Goal: Information Seeking & Learning: Learn about a topic

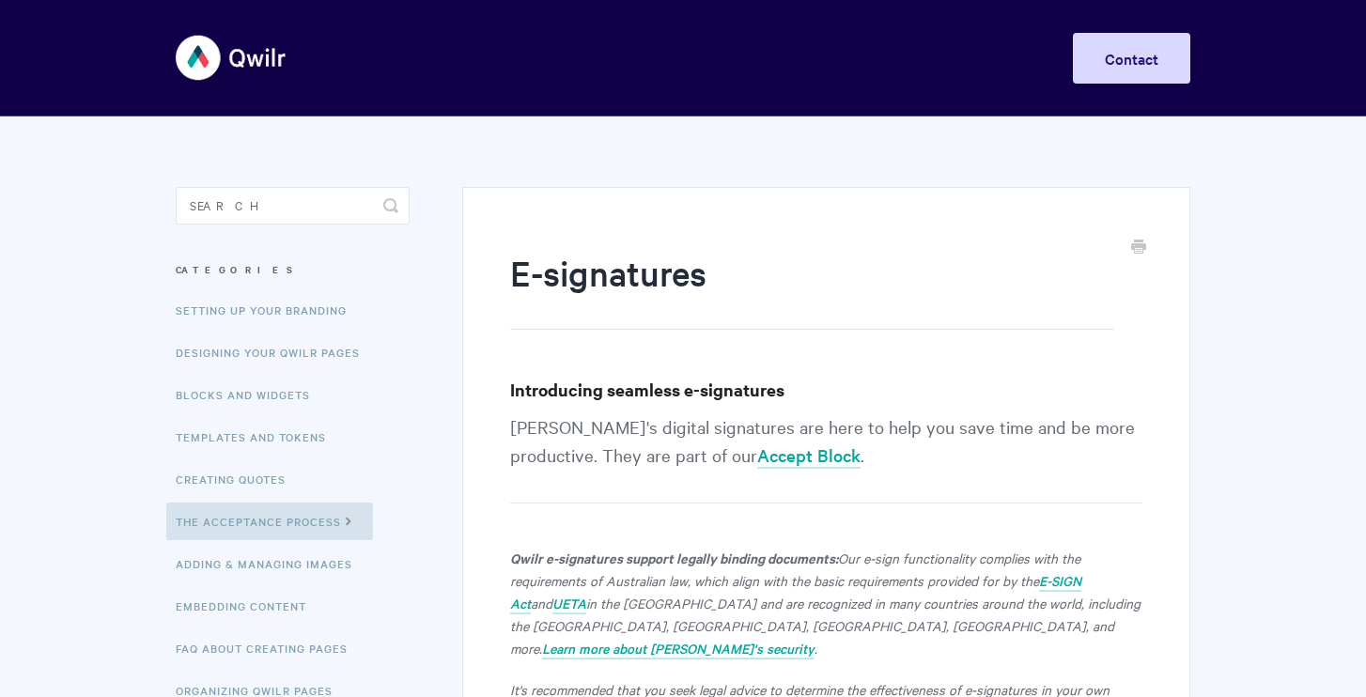
click at [605, 438] on p "[PERSON_NAME]'s digital signatures are here to help you save time and be more p…" at bounding box center [826, 457] width 632 height 91
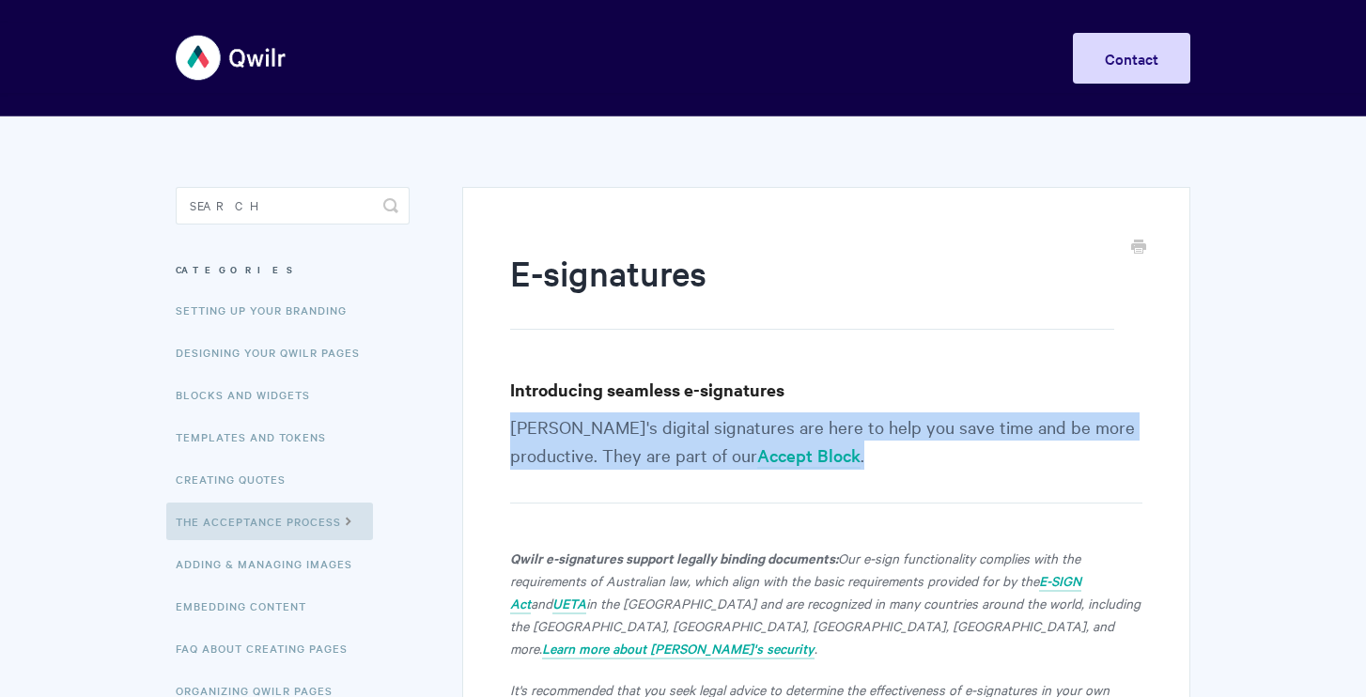
click at [605, 438] on p "[PERSON_NAME]'s digital signatures are here to help you save time and be more p…" at bounding box center [826, 457] width 632 height 91
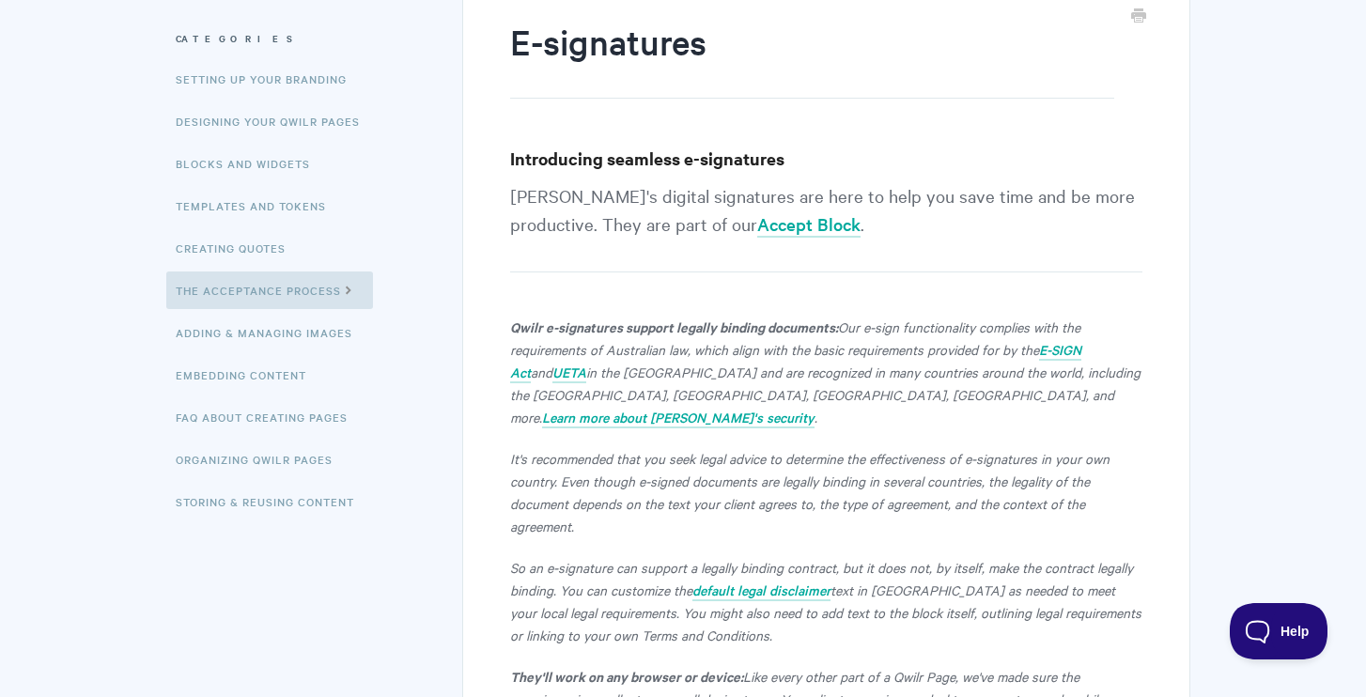
click at [648, 343] on em "Our e-sign functionality complies with the requirements of Australian law, whic…" at bounding box center [795, 337] width 570 height 41
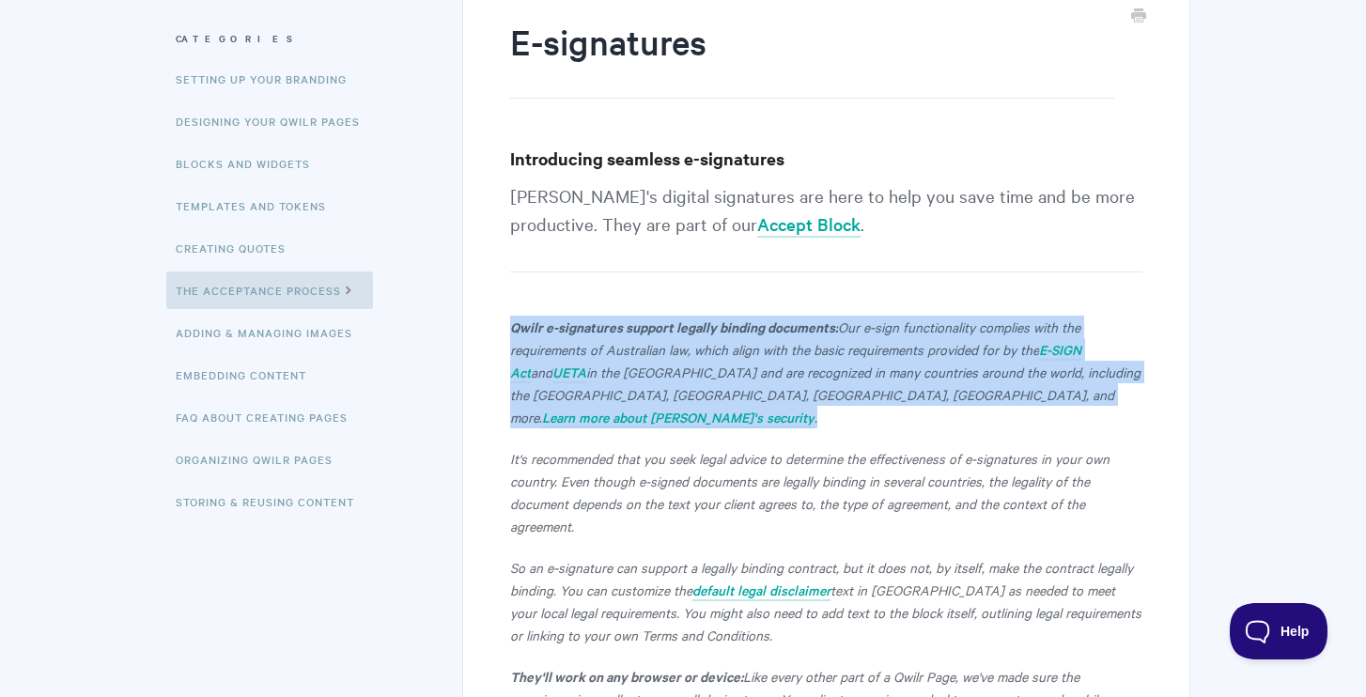
click at [648, 343] on em "Our e-sign functionality complies with the requirements of Australian law, whic…" at bounding box center [795, 337] width 570 height 41
click at [746, 330] on strong "Qwilr e-signatures support legally binding documents:" at bounding box center [674, 327] width 328 height 20
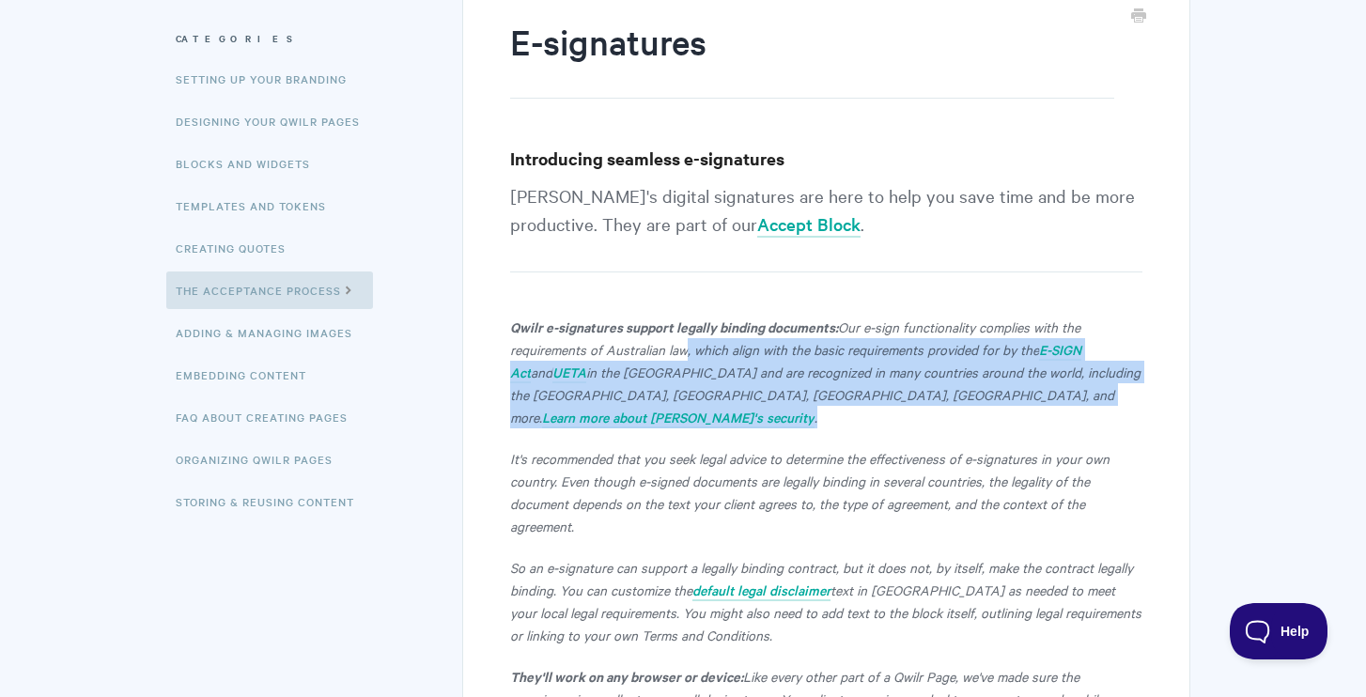
drag, startPoint x: 685, startPoint y: 349, endPoint x: 1031, endPoint y: 386, distance: 348.5
click at [1031, 386] on p "Qwilr e-signatures support legally binding documents: Our e-sign functionality …" at bounding box center [826, 372] width 632 height 113
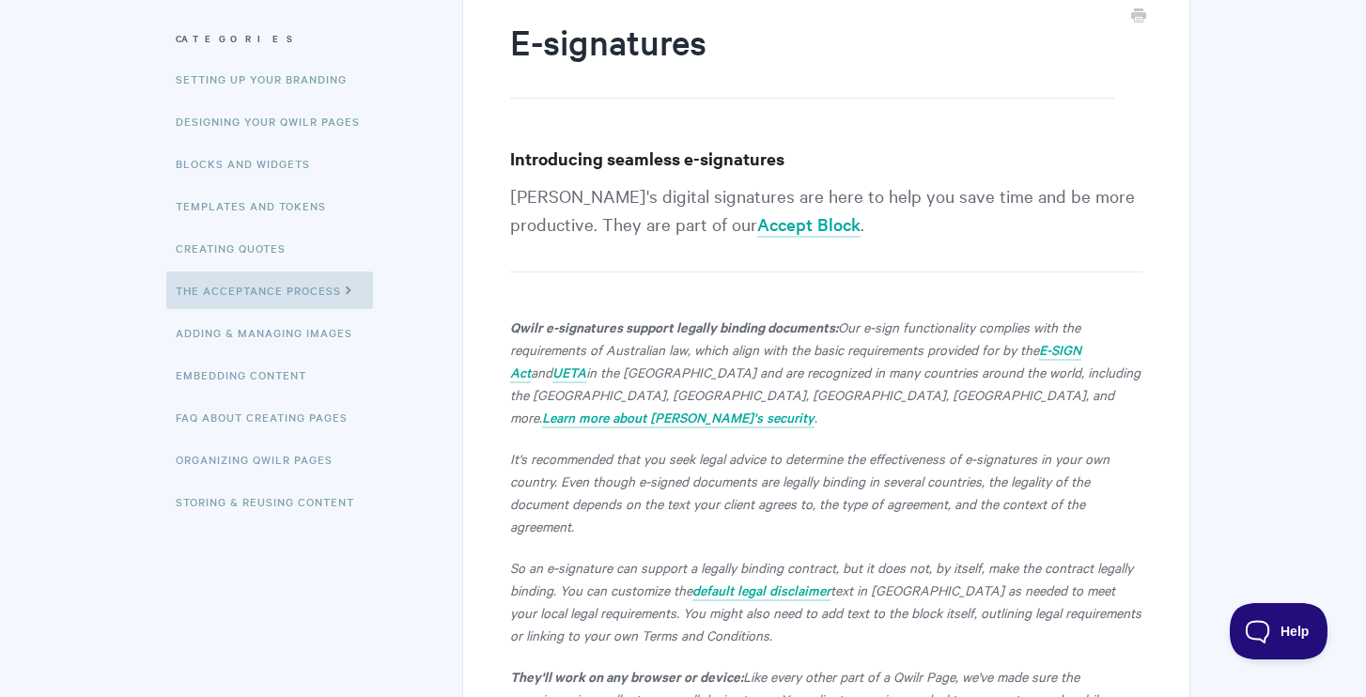
click at [862, 470] on p "It's recommended that you seek legal advice to determine the effectiveness of e…" at bounding box center [826, 492] width 632 height 90
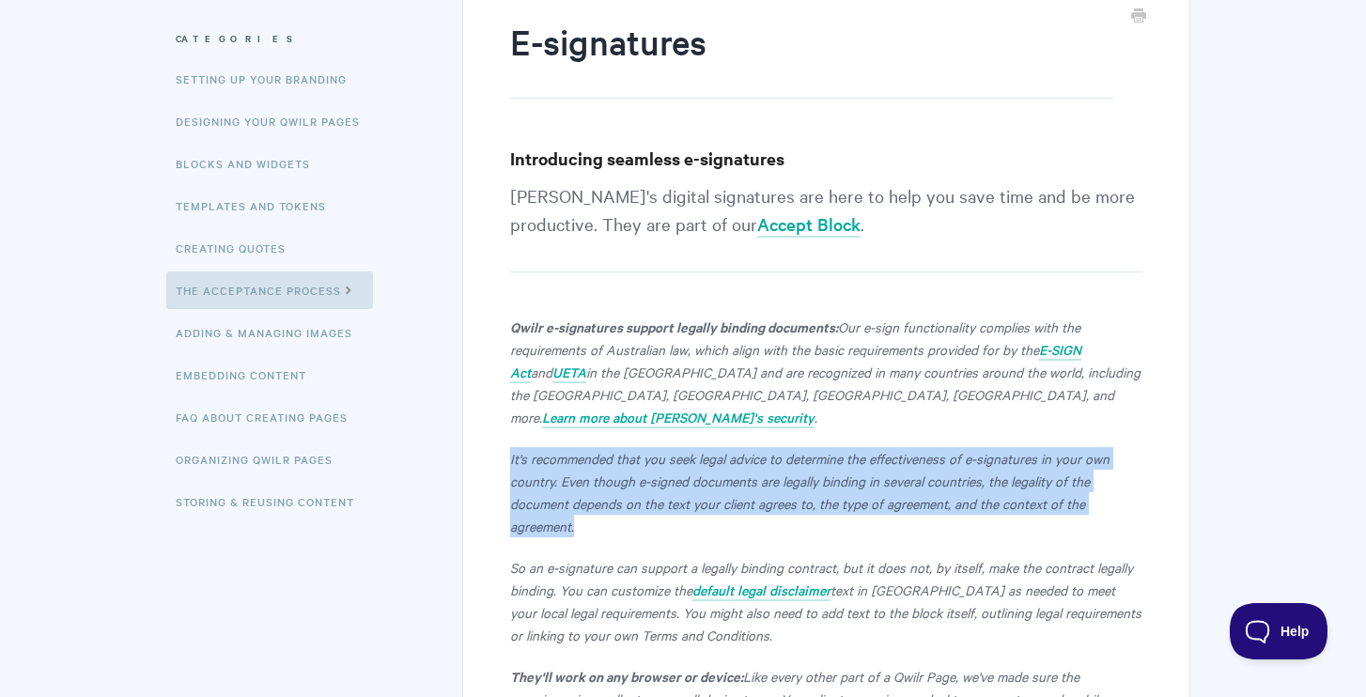
click at [862, 470] on p "It's recommended that you seek legal advice to determine the effectiveness of e…" at bounding box center [826, 492] width 632 height 90
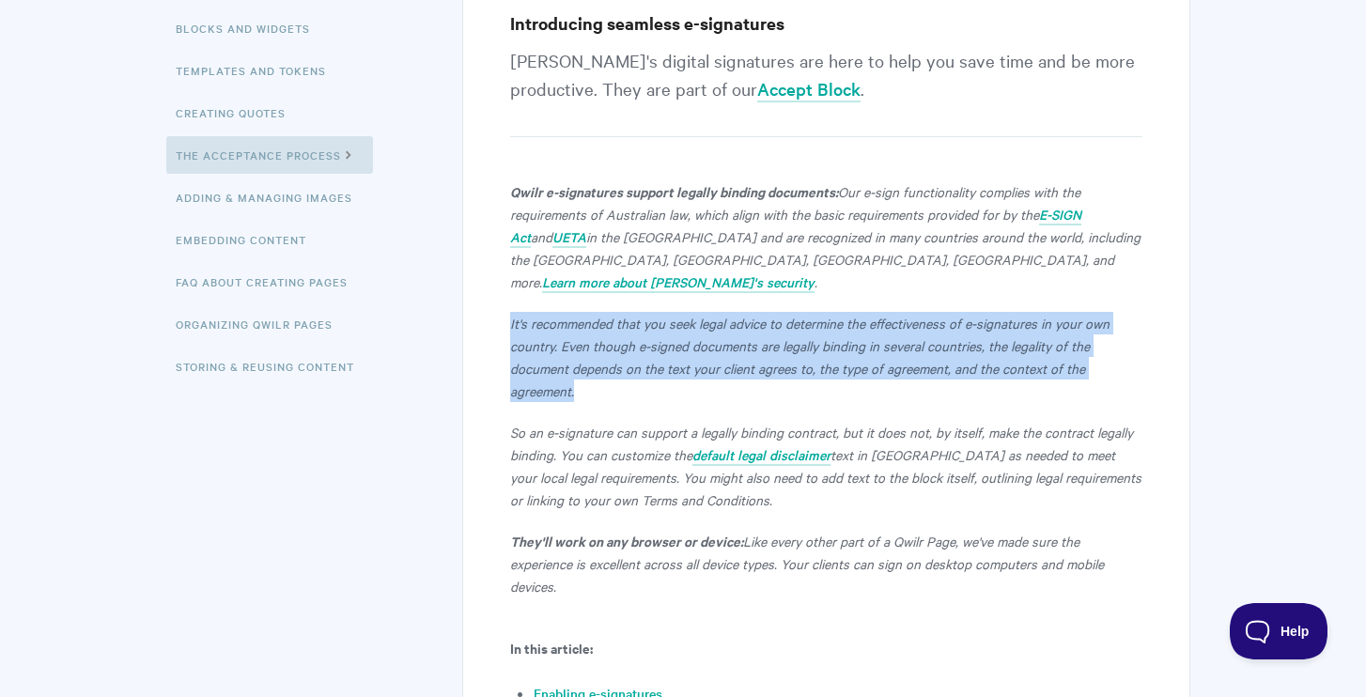
scroll to position [374, 0]
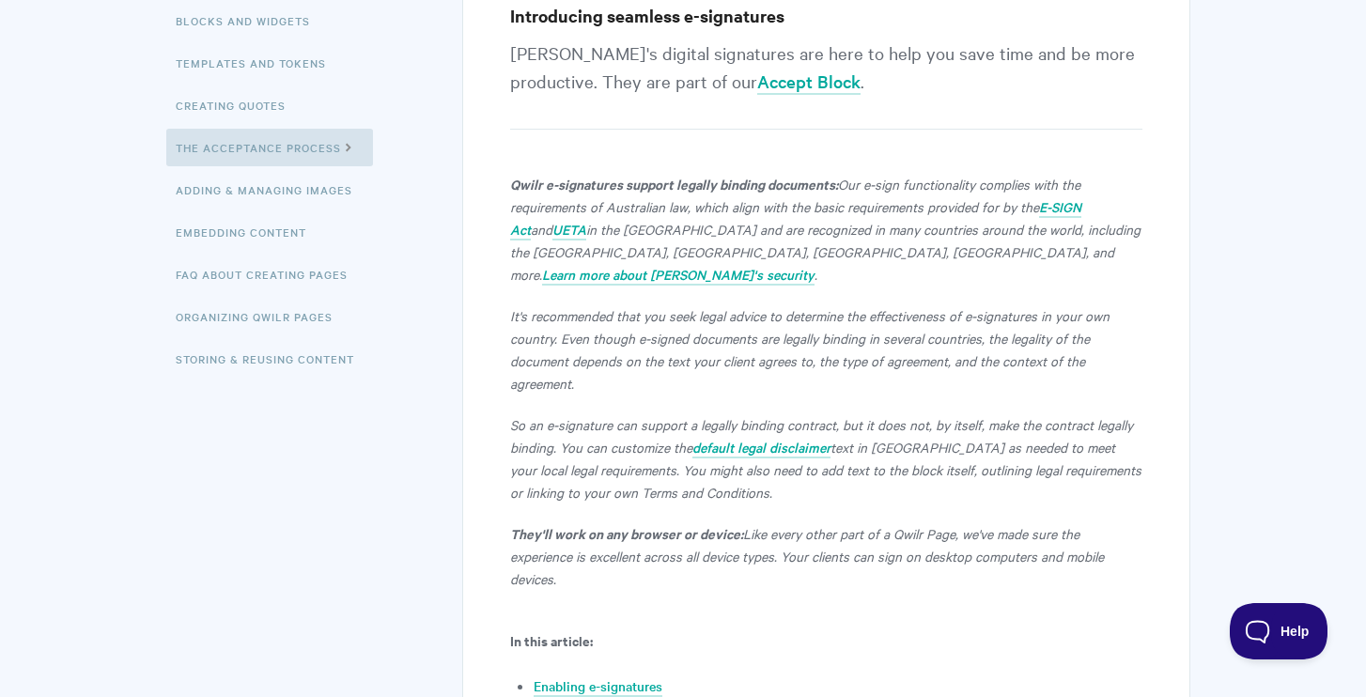
click at [855, 462] on p "So an e-signature can support a legally binding contract, but it does not, by i…" at bounding box center [826, 458] width 632 height 90
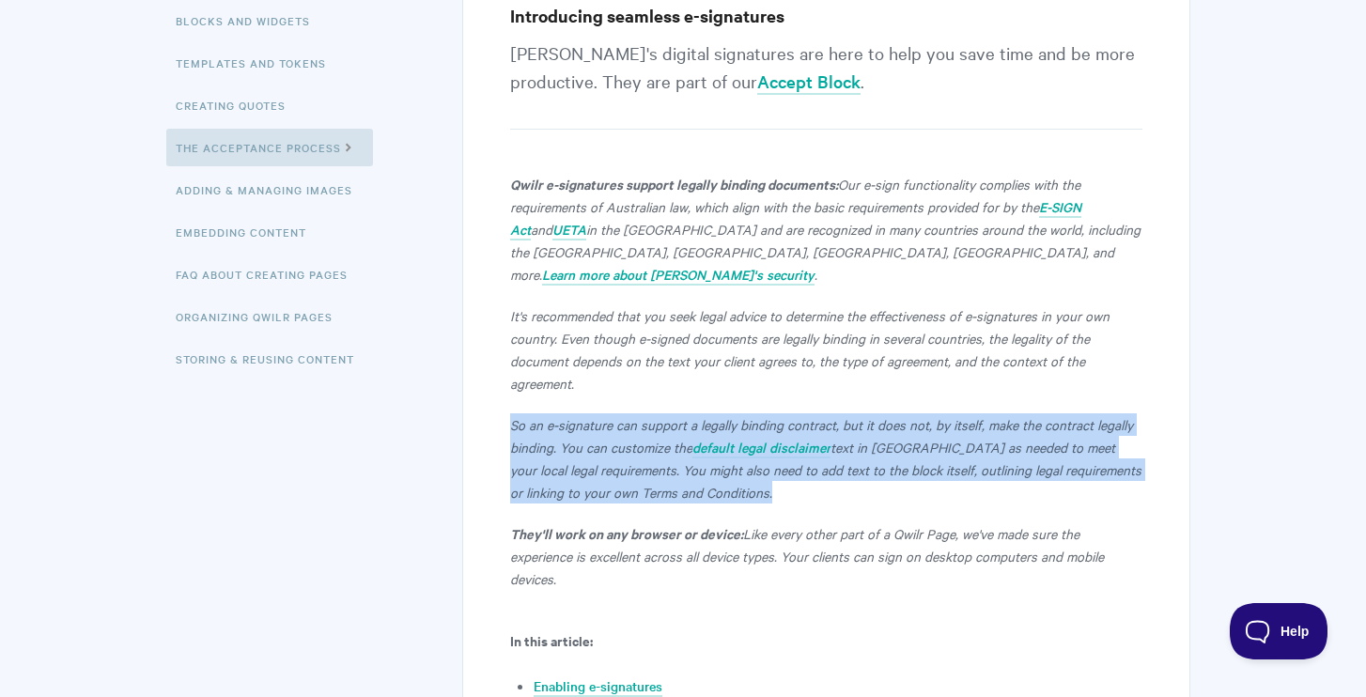
click at [855, 462] on p "So an e-signature can support a legally binding contract, but it does not, by i…" at bounding box center [826, 458] width 632 height 90
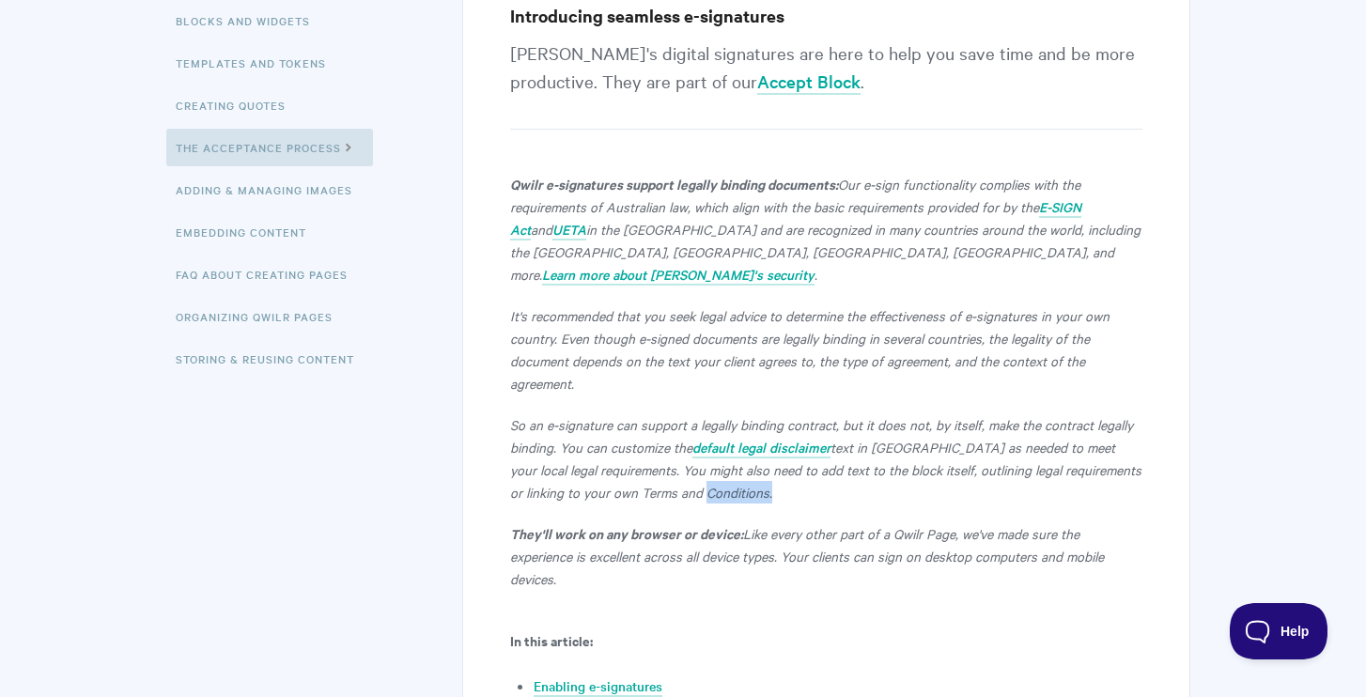
click at [855, 462] on p "So an e-signature can support a legally binding contract, but it does not, by i…" at bounding box center [826, 458] width 632 height 90
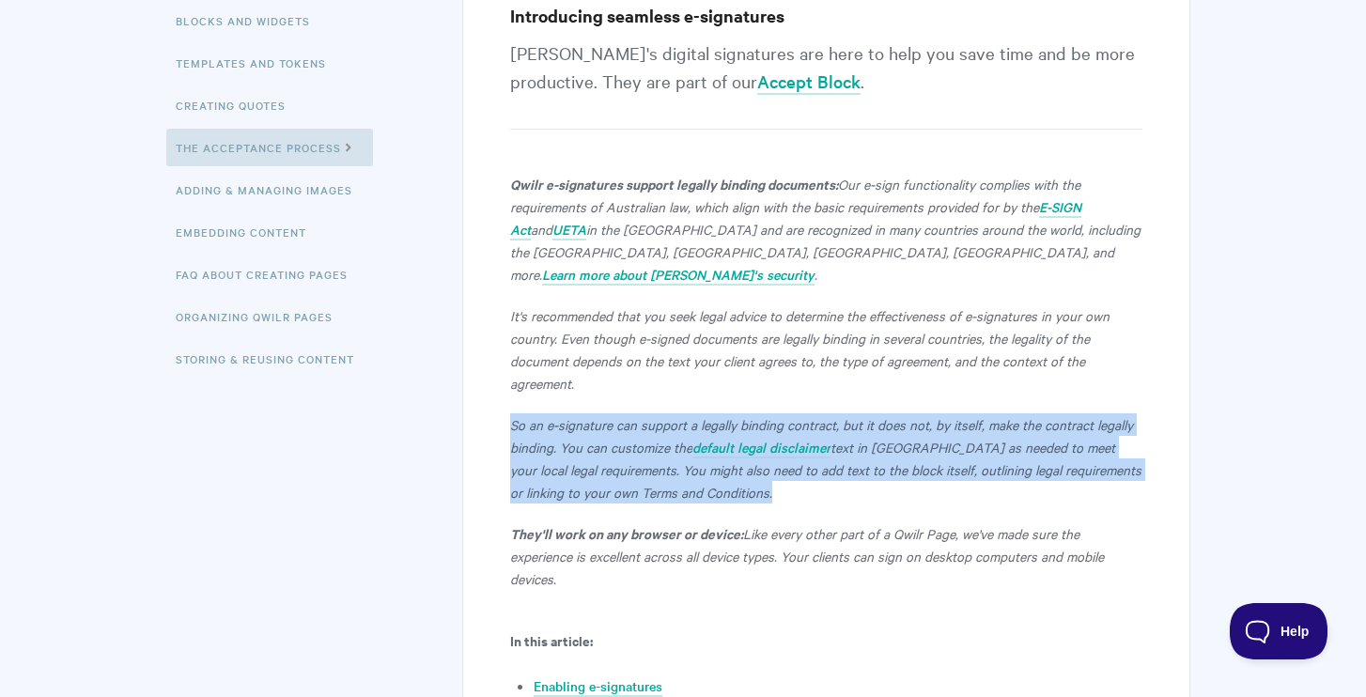
click at [855, 462] on p "So an e-signature can support a legally binding contract, but it does not, by i…" at bounding box center [826, 458] width 632 height 90
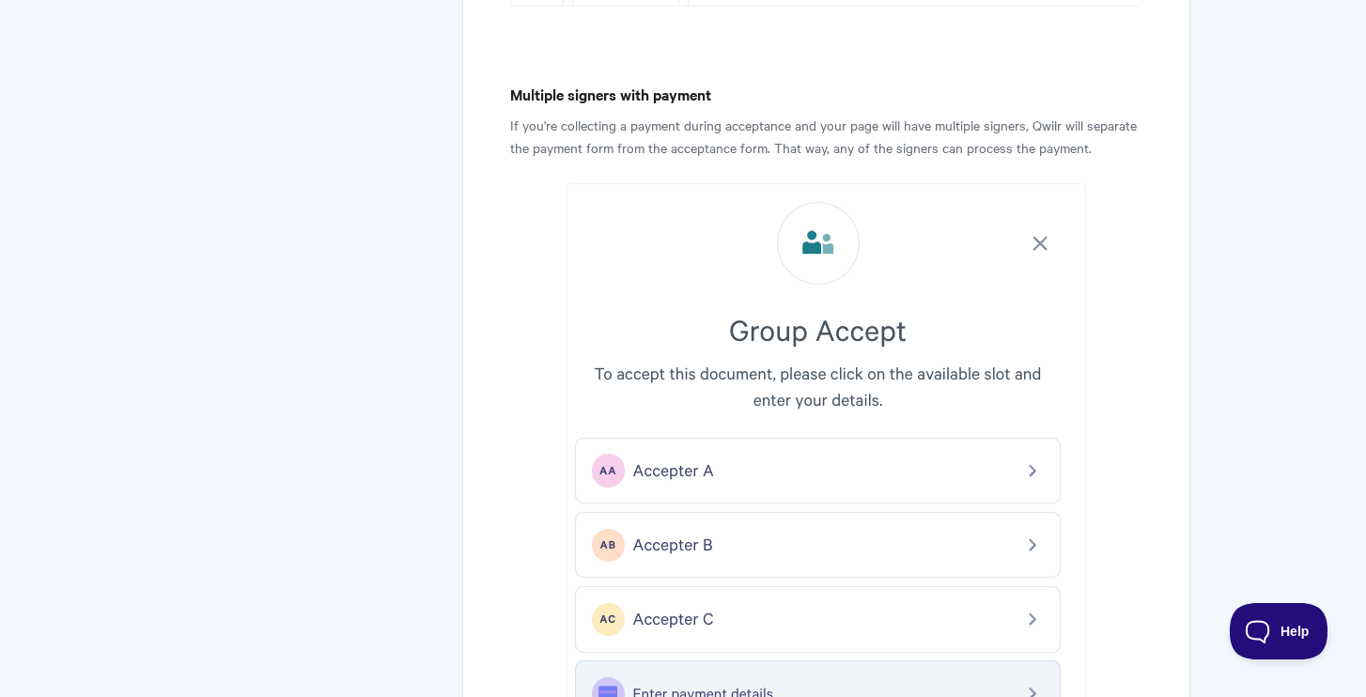
scroll to position [3176, 0]
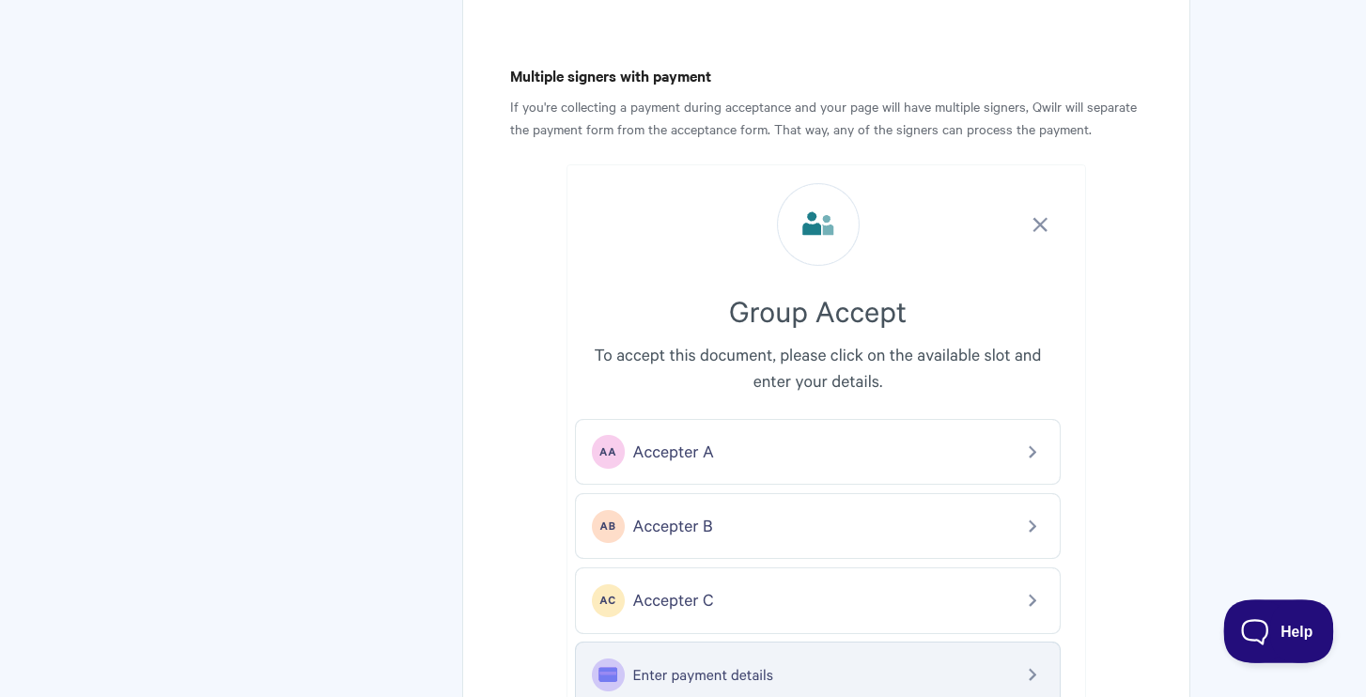
click at [1270, 634] on button "Help" at bounding box center [1272, 627] width 98 height 56
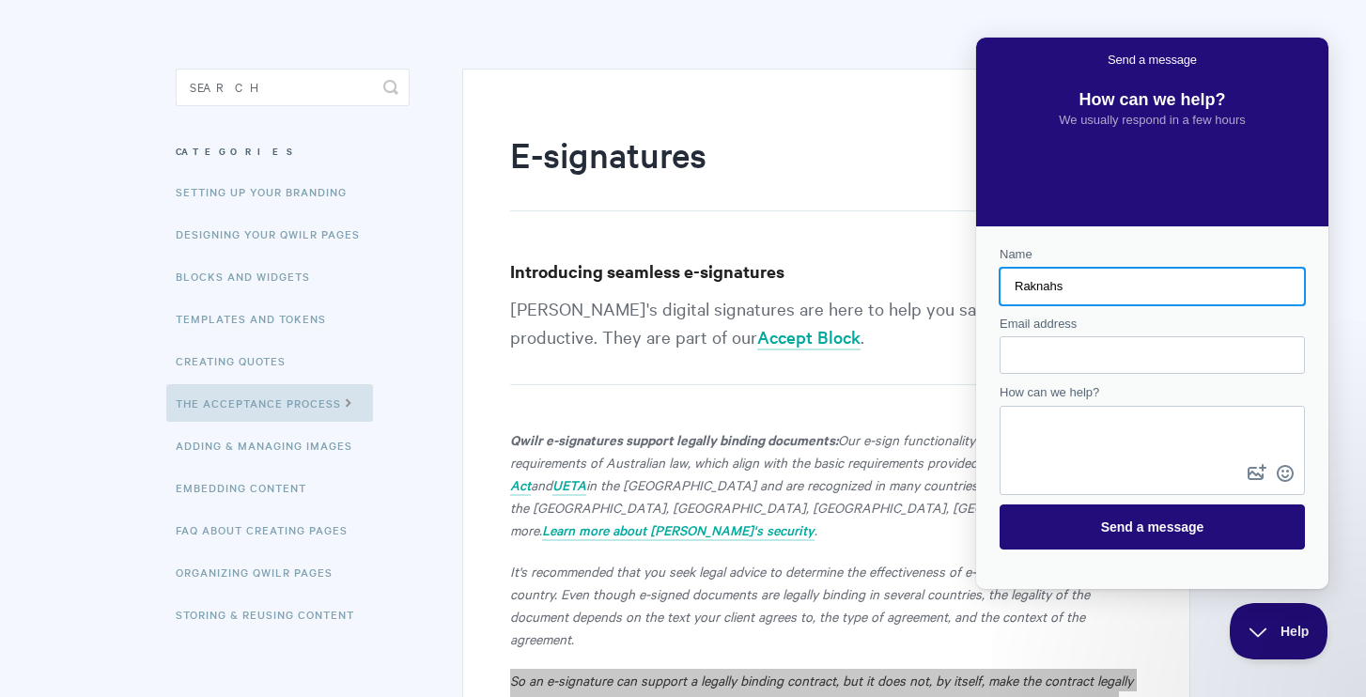
scroll to position [0, 0]
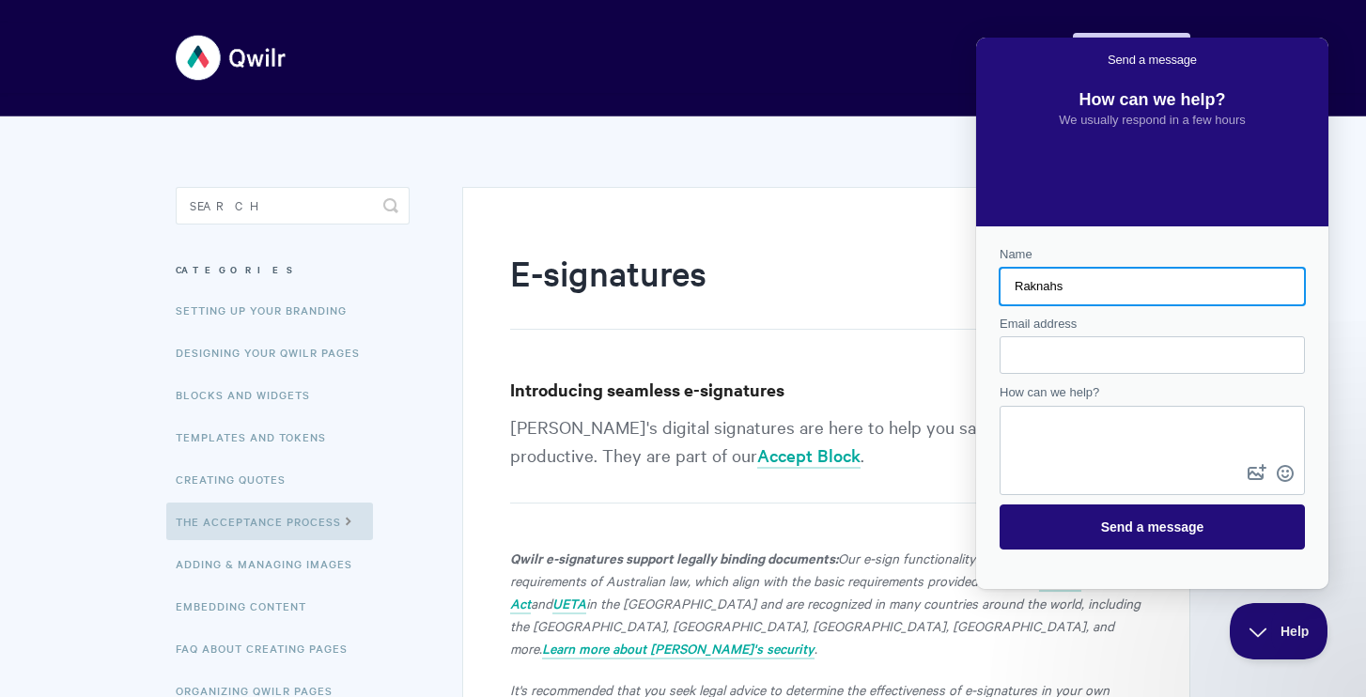
type input "Raknahs"
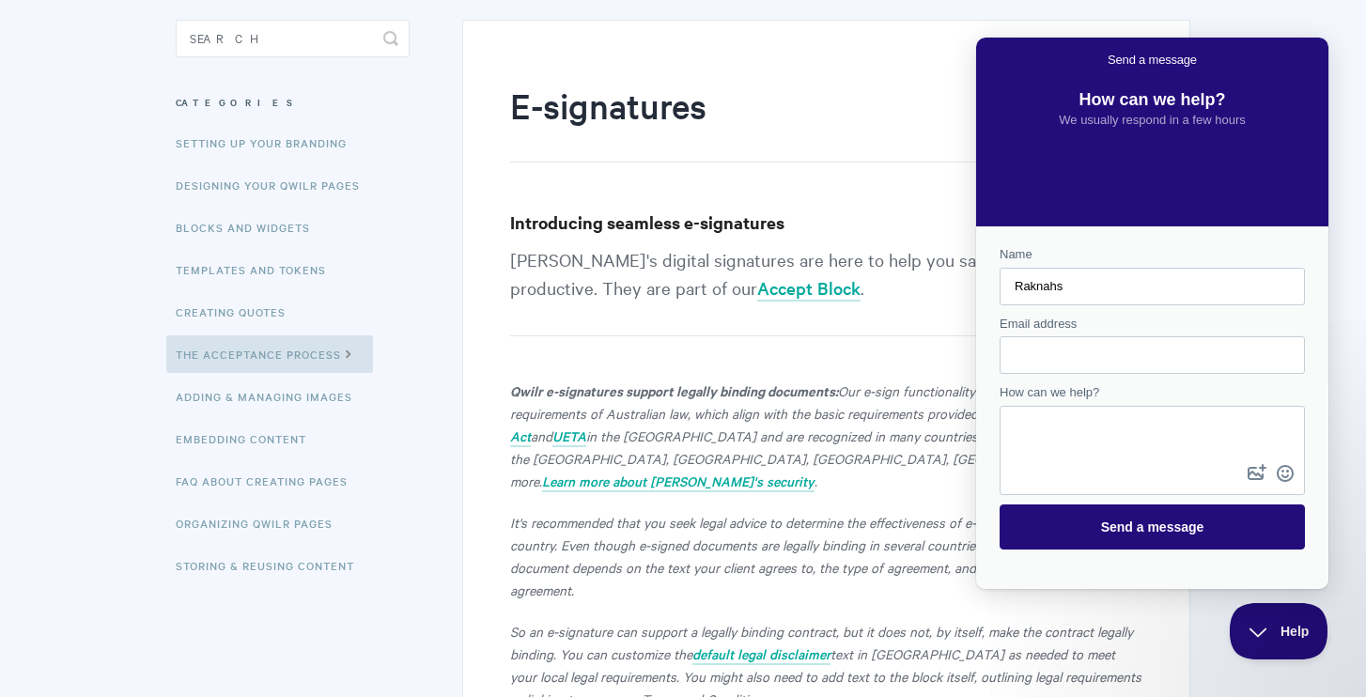
scroll to position [224, 0]
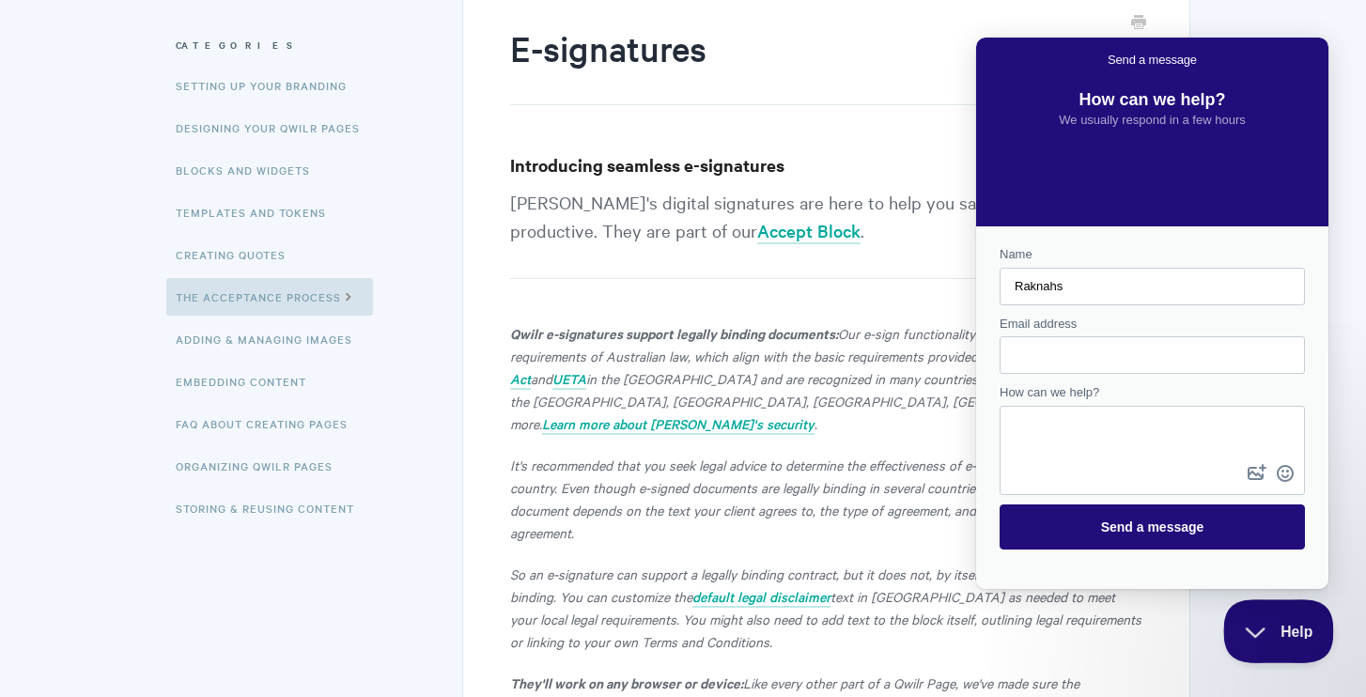
click at [1289, 646] on button "Help" at bounding box center [1272, 627] width 98 height 56
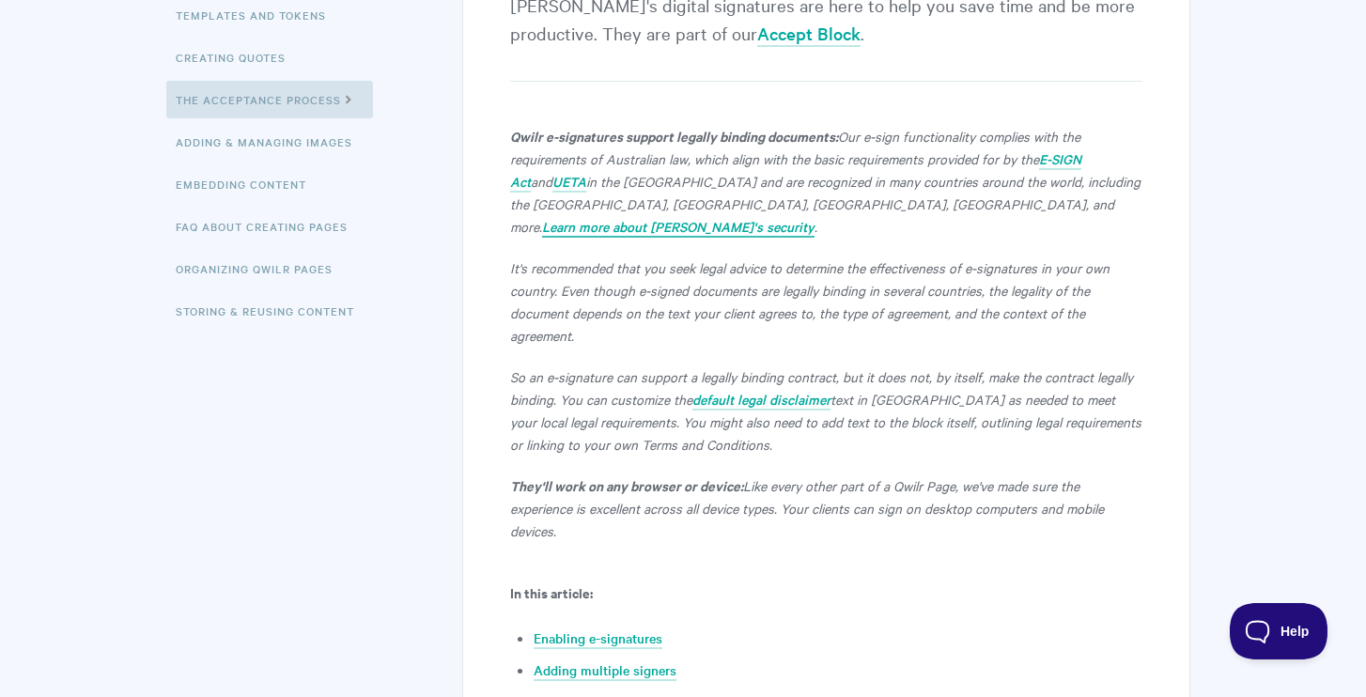
scroll to position [423, 0]
click at [965, 383] on p "So an e-signature can support a legally binding contract, but it does not, by i…" at bounding box center [826, 409] width 632 height 90
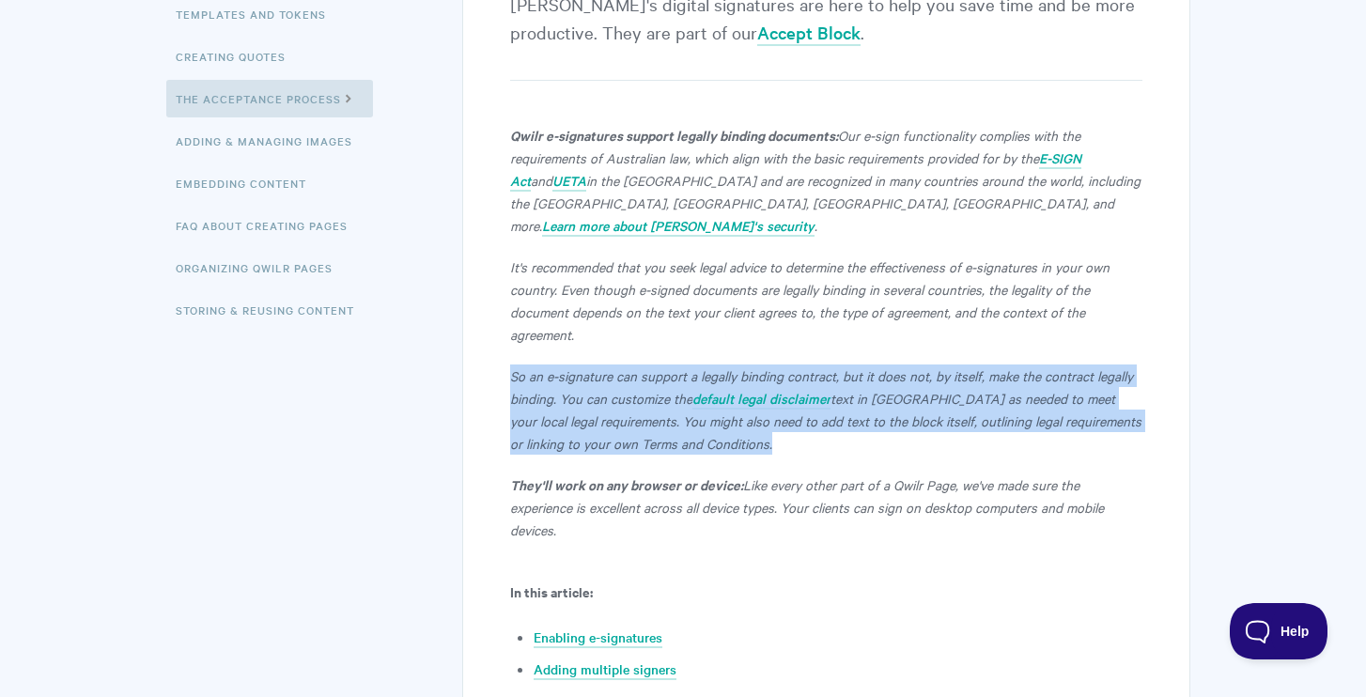
click at [965, 383] on p "So an e-signature can support a legally binding contract, but it does not, by i…" at bounding box center [826, 409] width 632 height 90
click at [965, 400] on em "text in [GEOGRAPHIC_DATA] as needed to meet your local legal requirements. You …" at bounding box center [825, 421] width 631 height 64
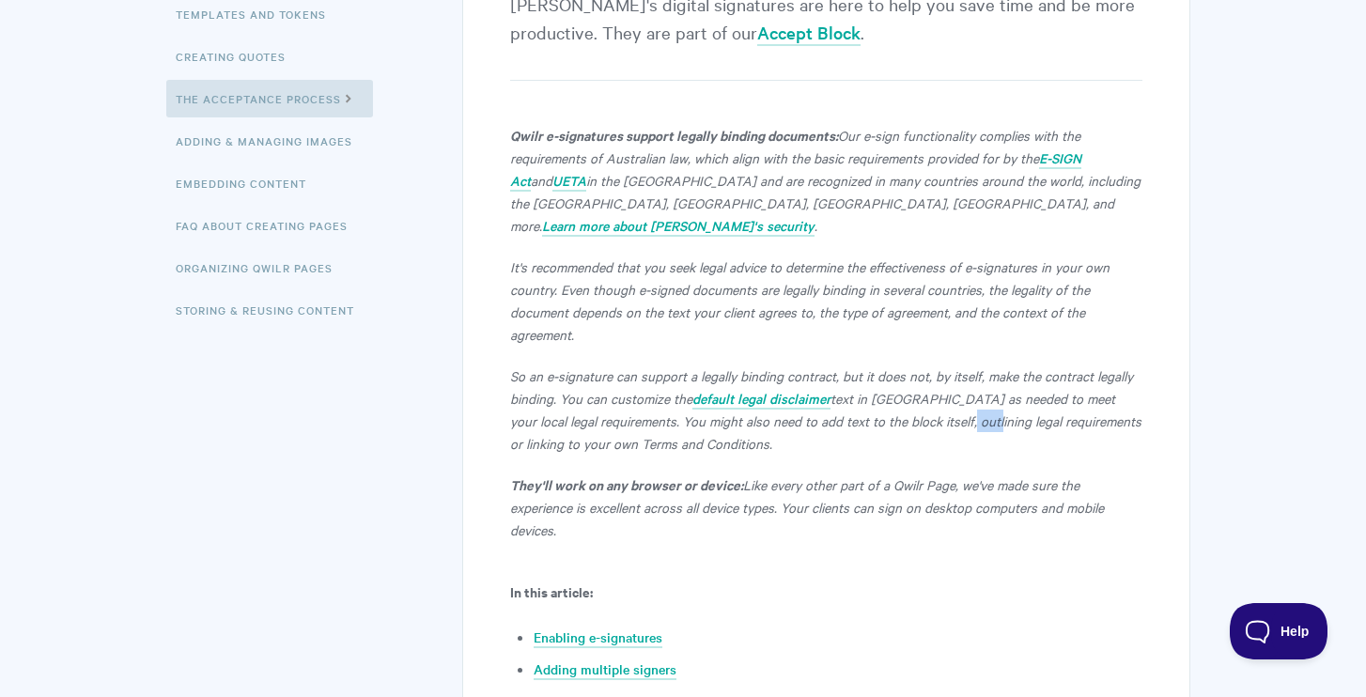
click at [965, 400] on em "text in [GEOGRAPHIC_DATA] as needed to meet your local legal requirements. You …" at bounding box center [825, 421] width 631 height 64
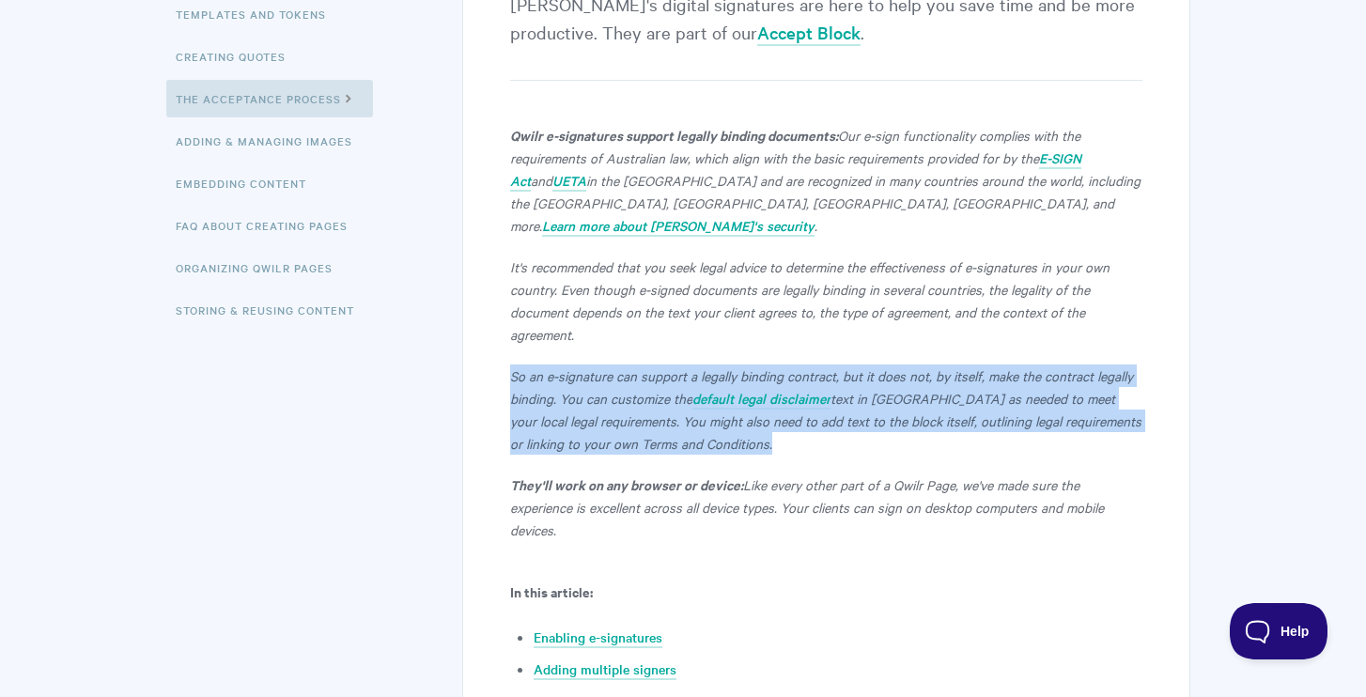
click at [965, 400] on em "text in [GEOGRAPHIC_DATA] as needed to meet your local legal requirements. You …" at bounding box center [825, 421] width 631 height 64
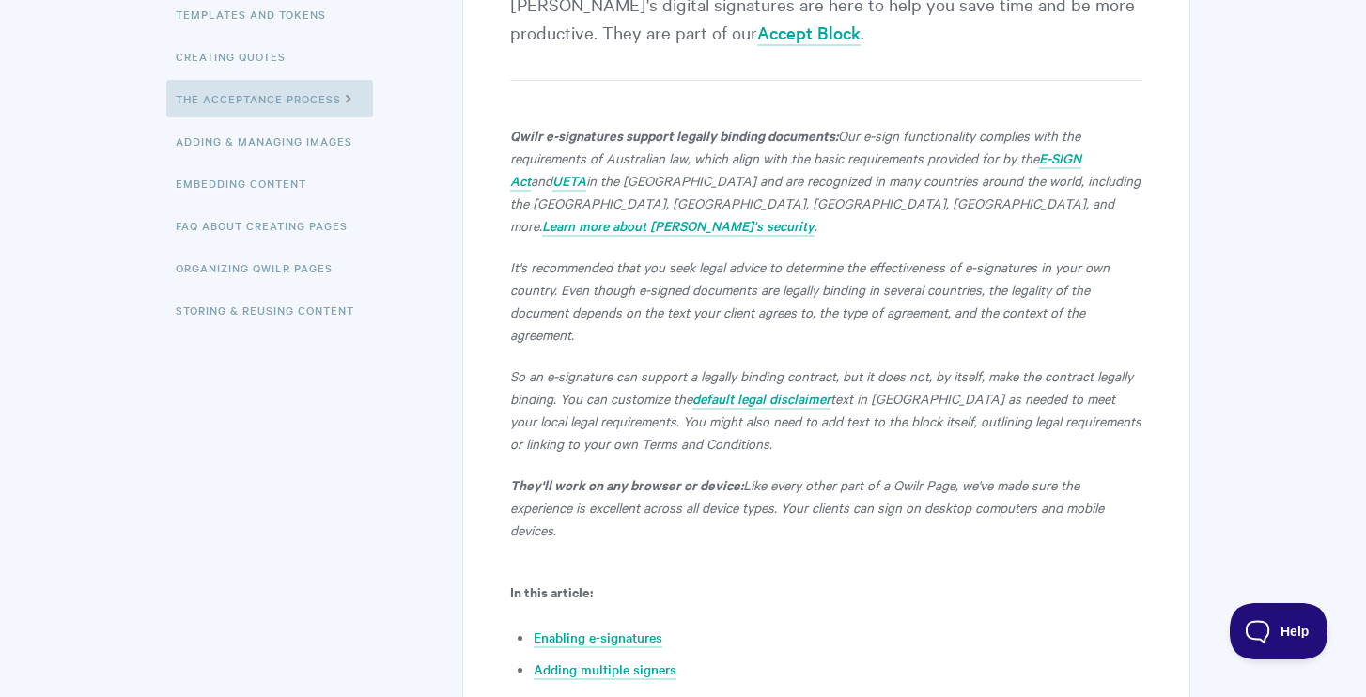
click at [965, 473] on p "They'll work on any browser or device: Like every other part of a Qwilr Page, w…" at bounding box center [826, 507] width 632 height 68
